Goal: Information Seeking & Learning: Learn about a topic

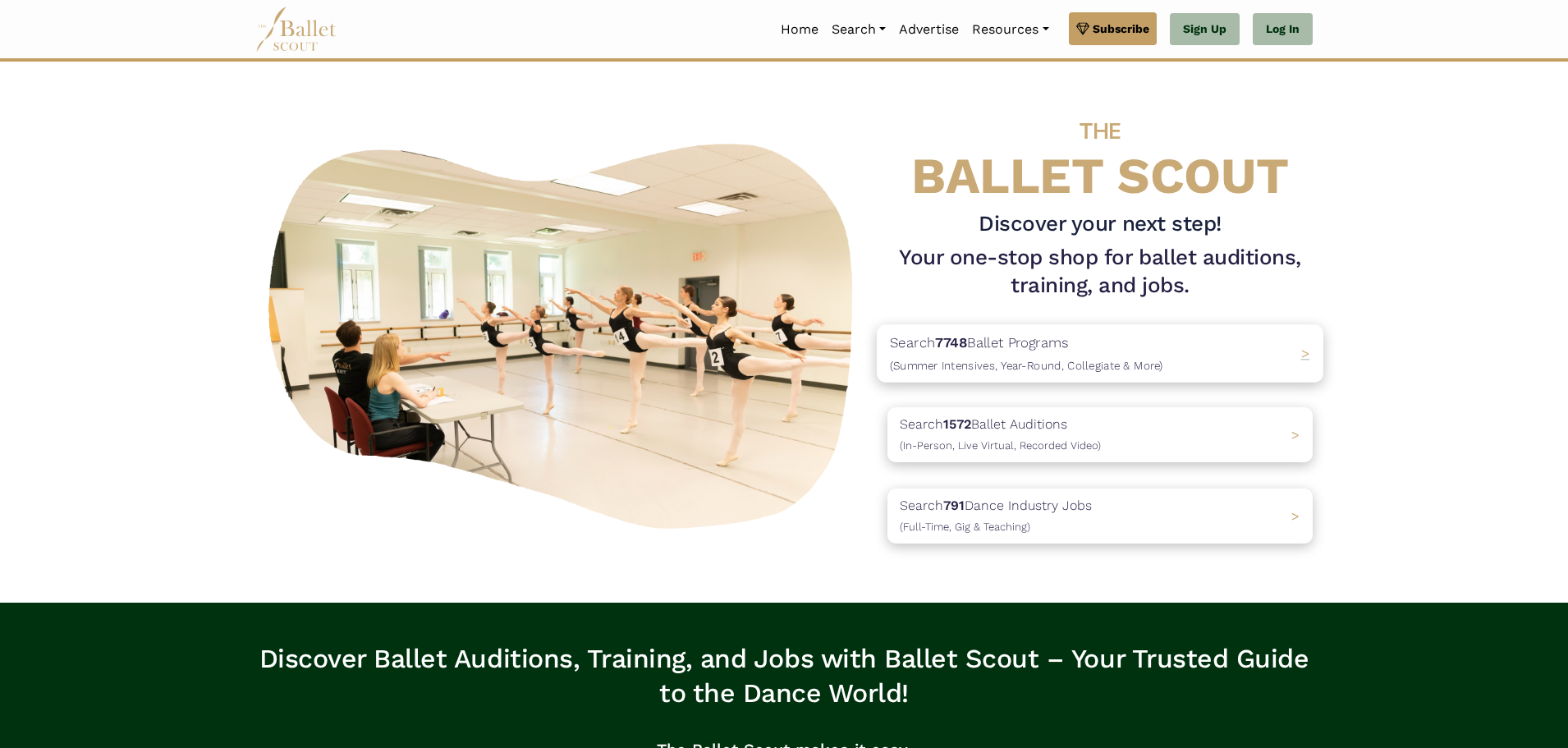
click at [1015, 344] on p "Search 7748 Ballet Programs (Summer Intensives, Year-Round, Collegiate & More)" at bounding box center [1027, 354] width 273 height 44
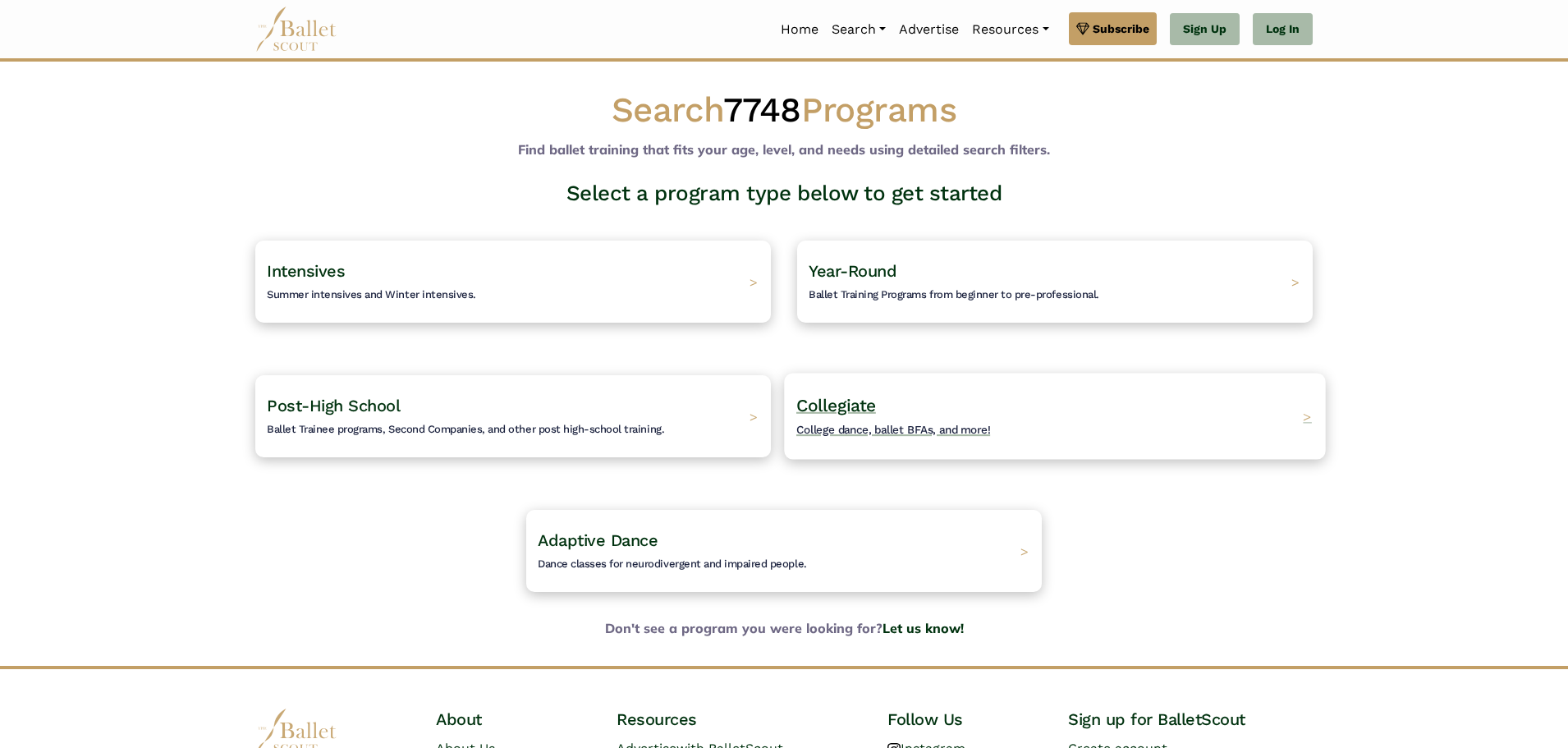
click at [854, 404] on span "Collegiate" at bounding box center [836, 405] width 80 height 21
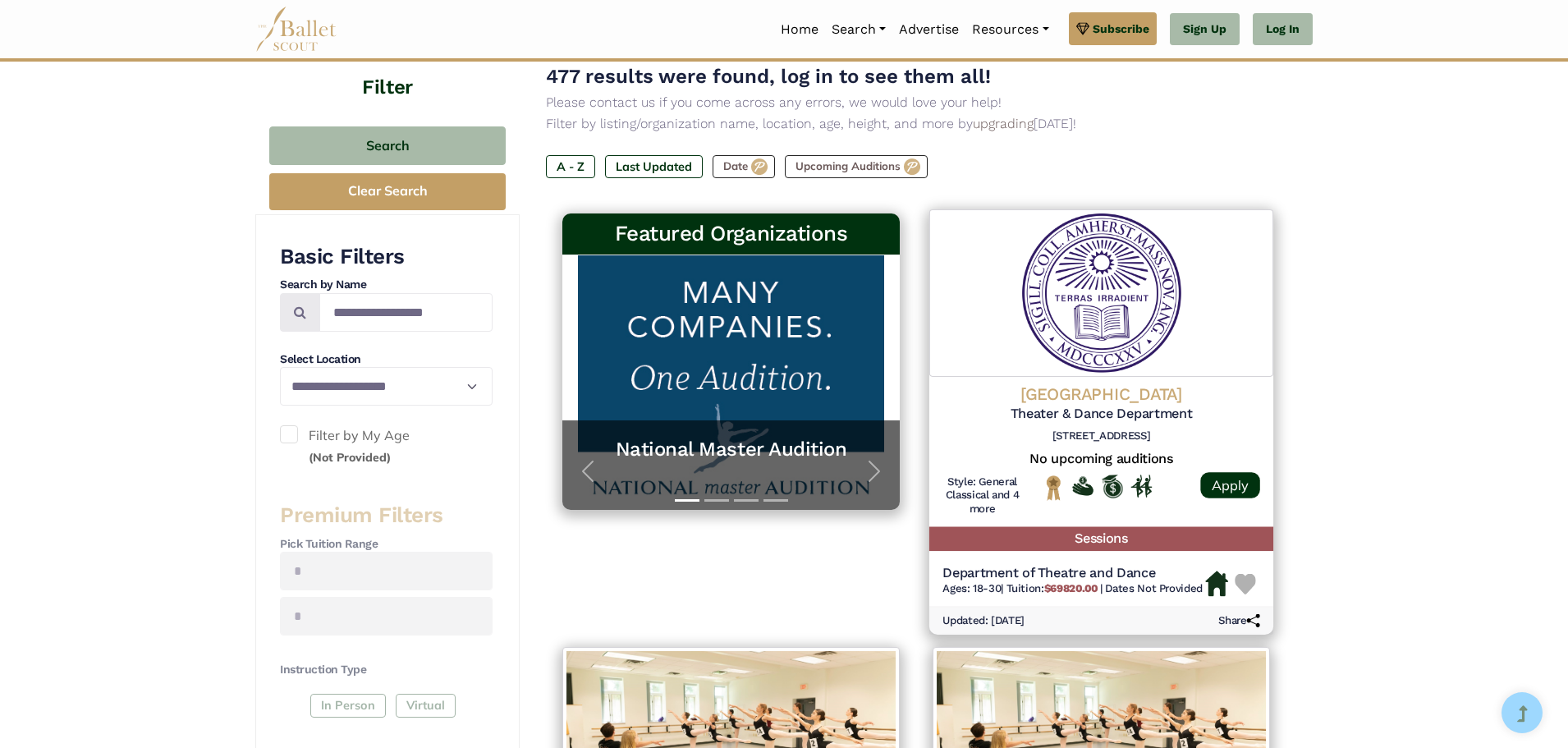
scroll to position [164, 0]
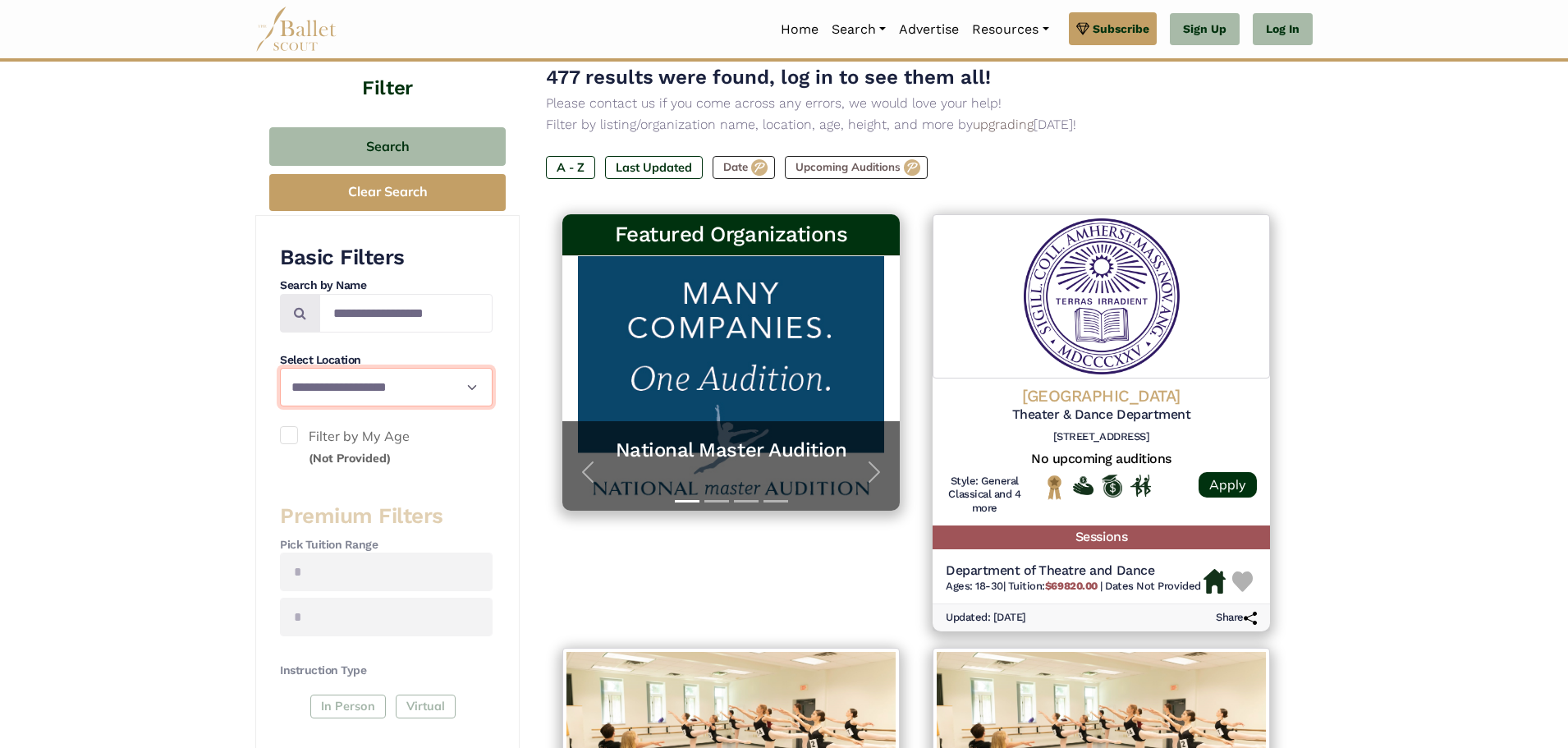
click at [475, 387] on select "**********" at bounding box center [386, 387] width 212 height 39
